Goal: Navigation & Orientation: Find specific page/section

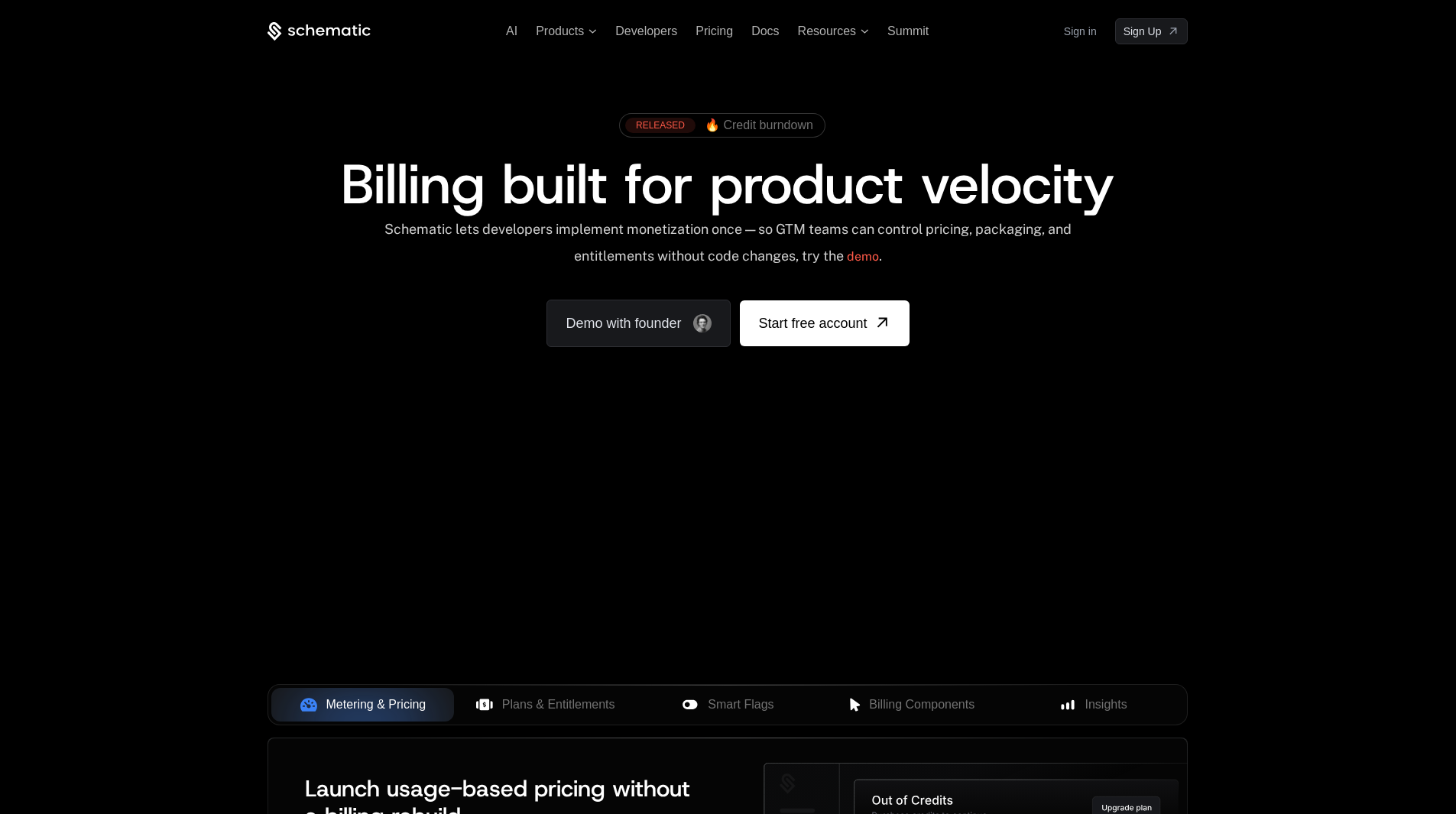
click at [1077, 29] on link "Sign in" at bounding box center [1080, 31] width 33 height 24
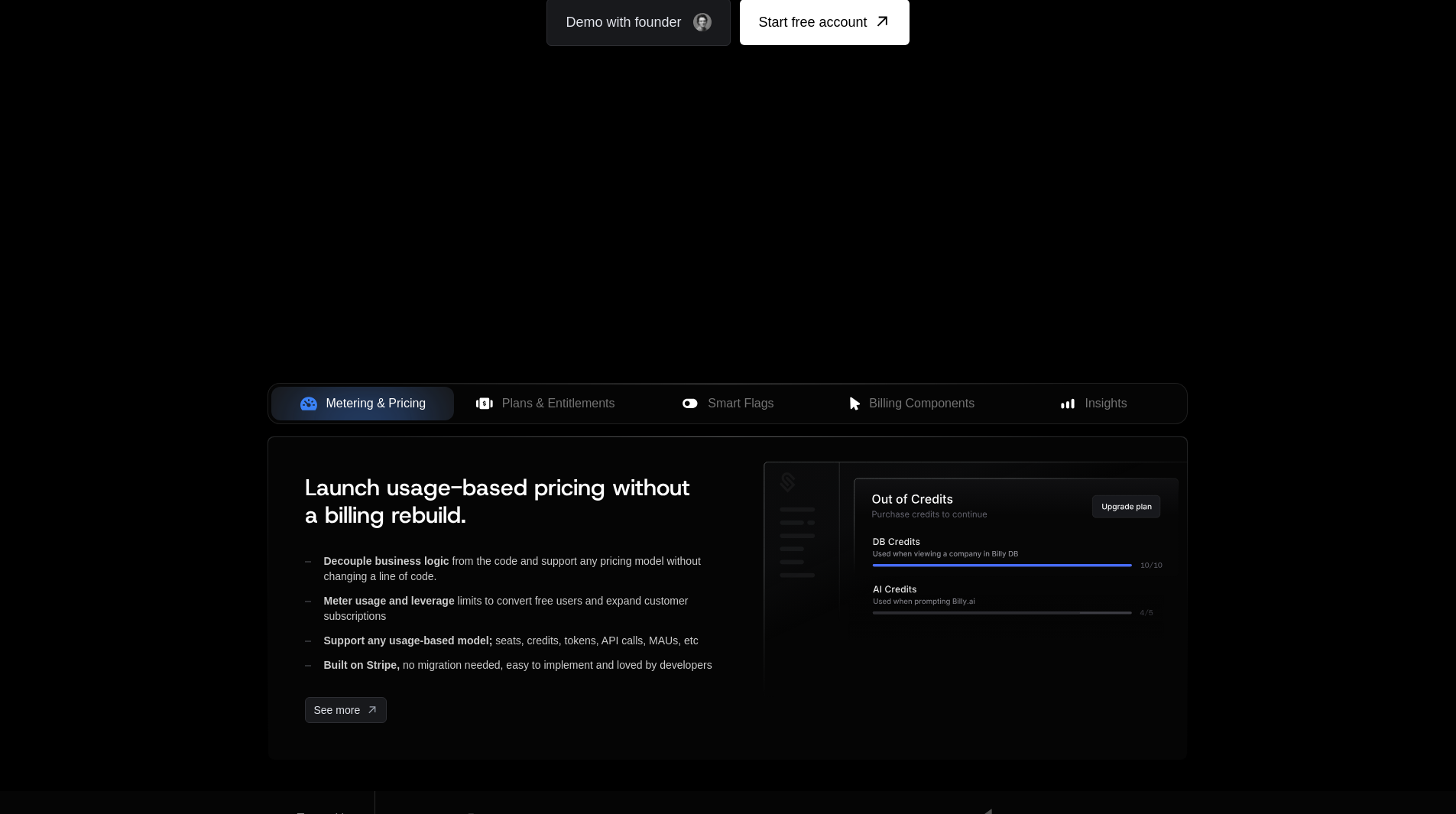
scroll to position [305, 0]
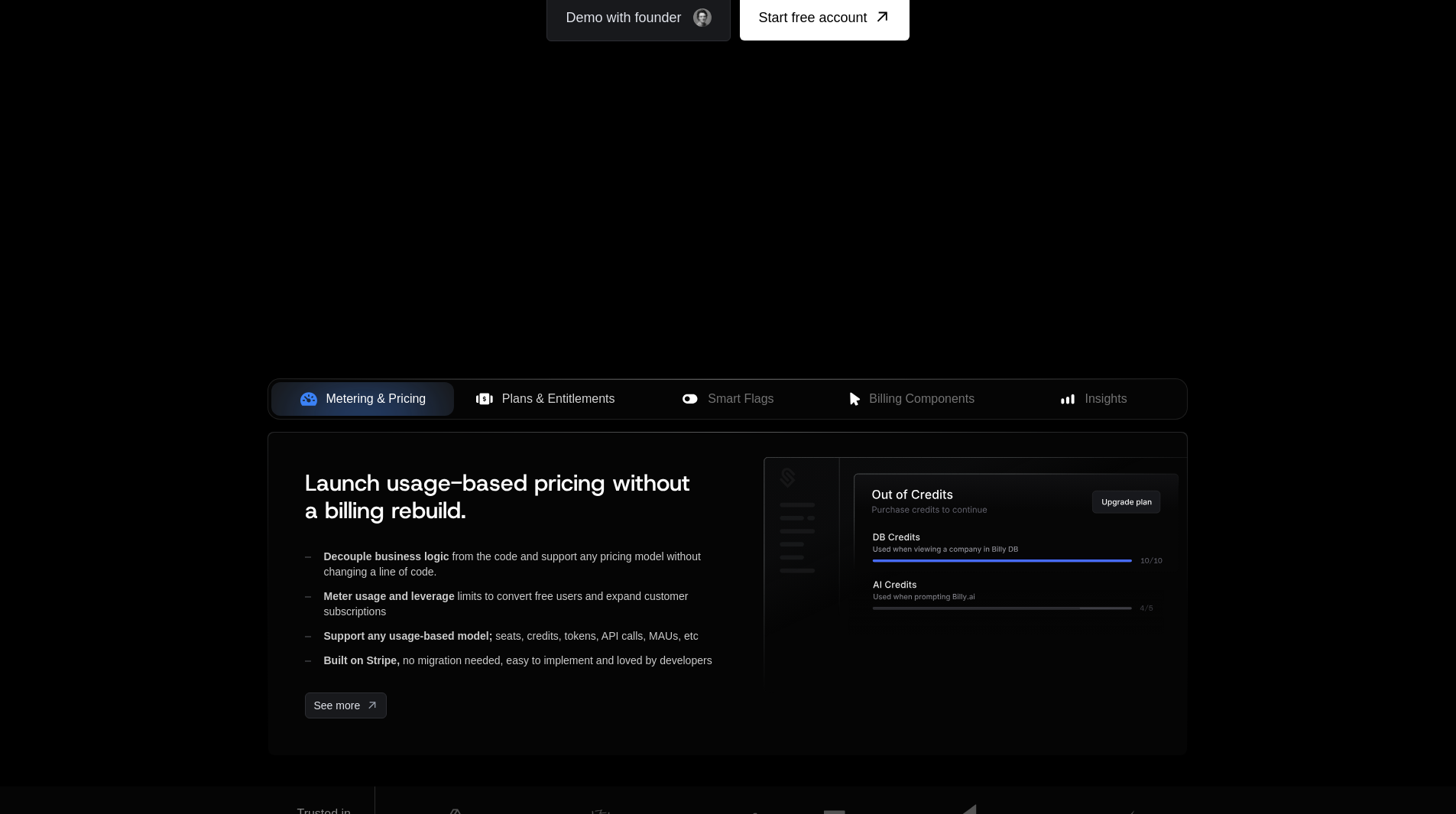
click at [558, 400] on span "Plans & Entitlements" at bounding box center [558, 399] width 113 height 19
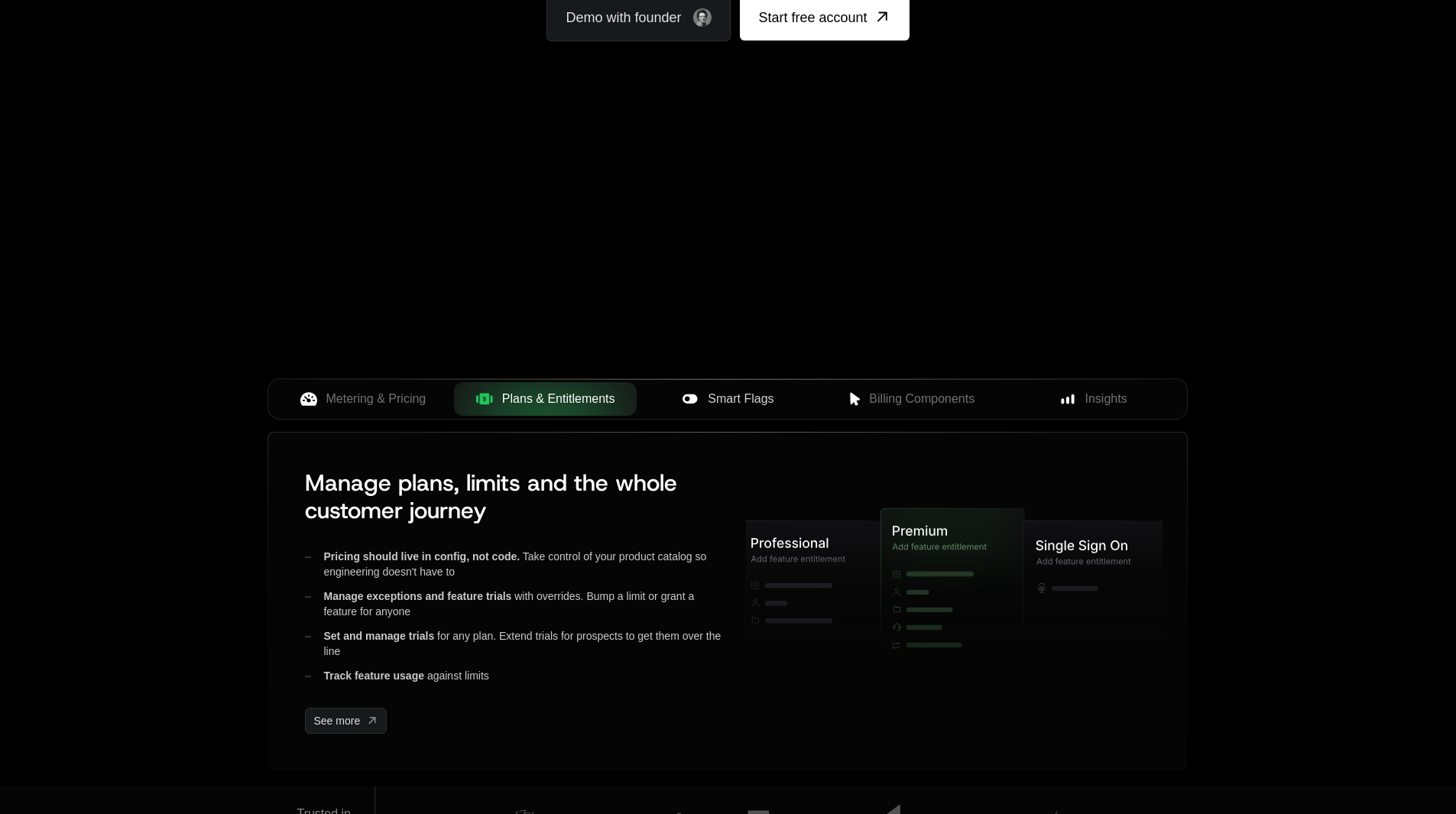
click at [745, 403] on span "Smart Flags" at bounding box center [740, 399] width 66 height 19
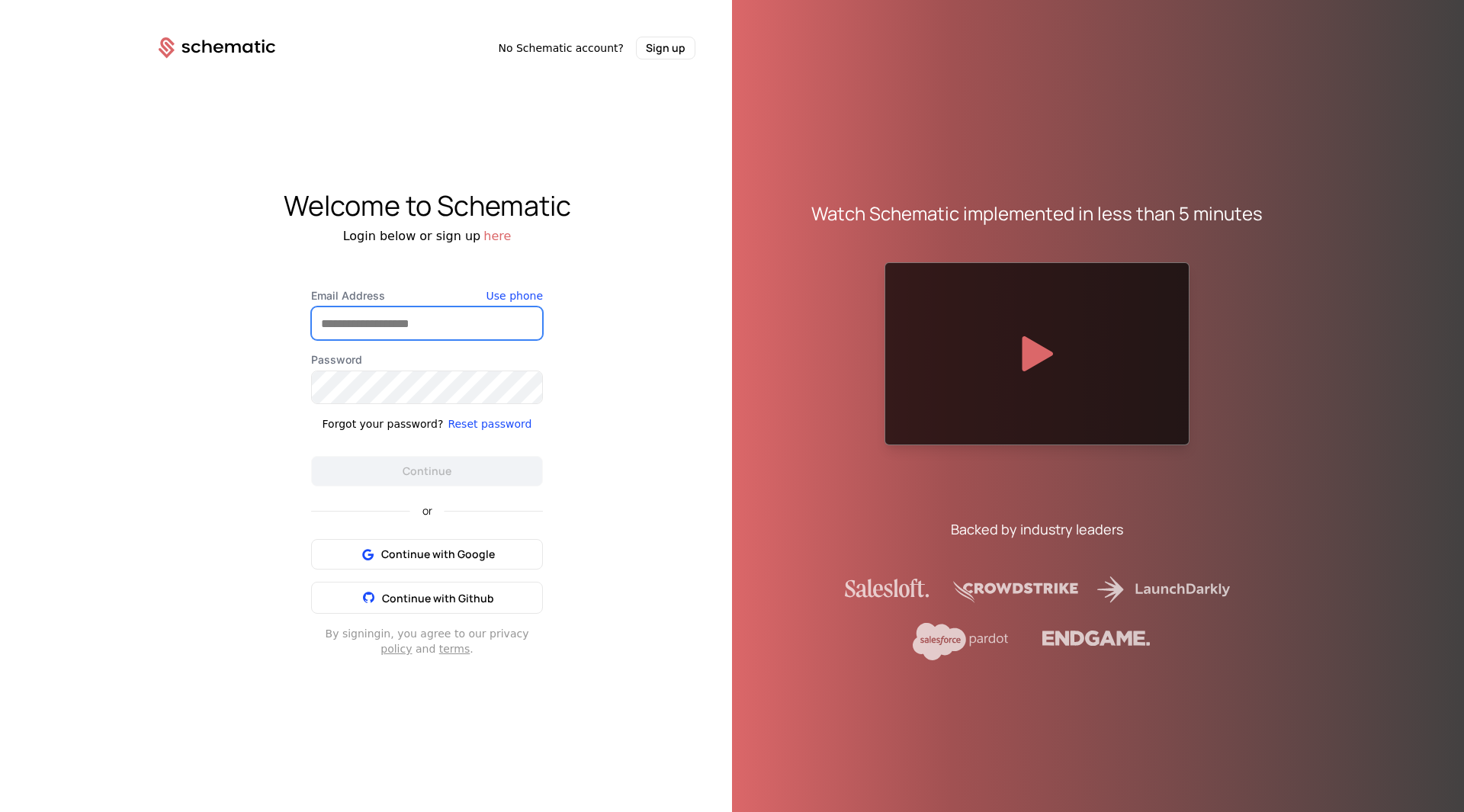
click at [459, 327] on input "Email Address" at bounding box center [427, 323] width 230 height 32
type input "**********"
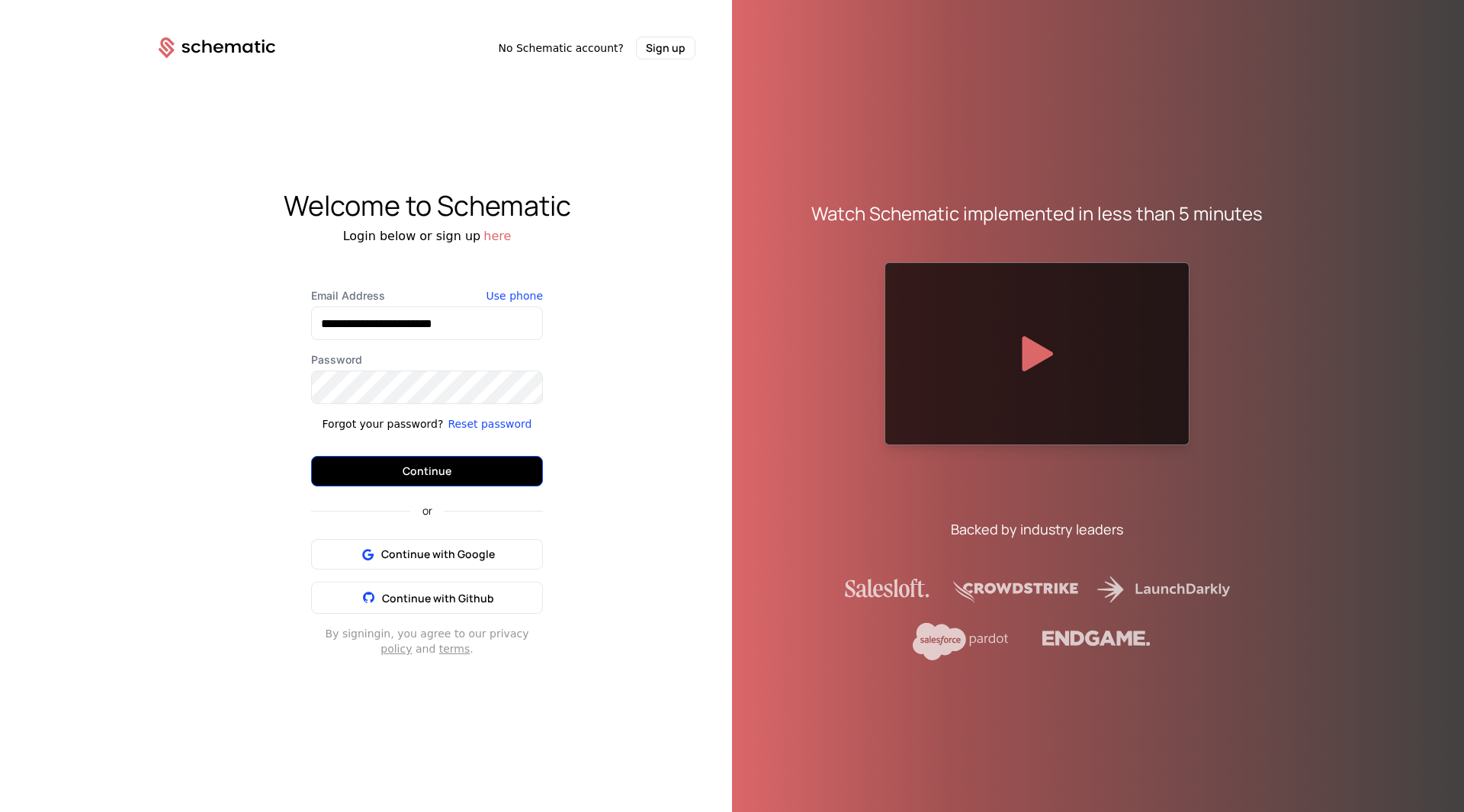
click at [394, 456] on button "Continue" at bounding box center [427, 471] width 232 height 31
